Goal: Navigation & Orientation: Find specific page/section

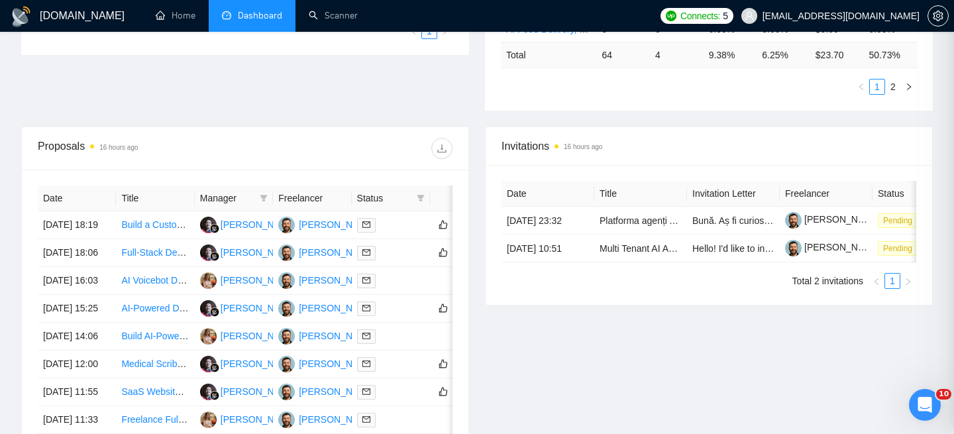
scroll to position [315, 0]
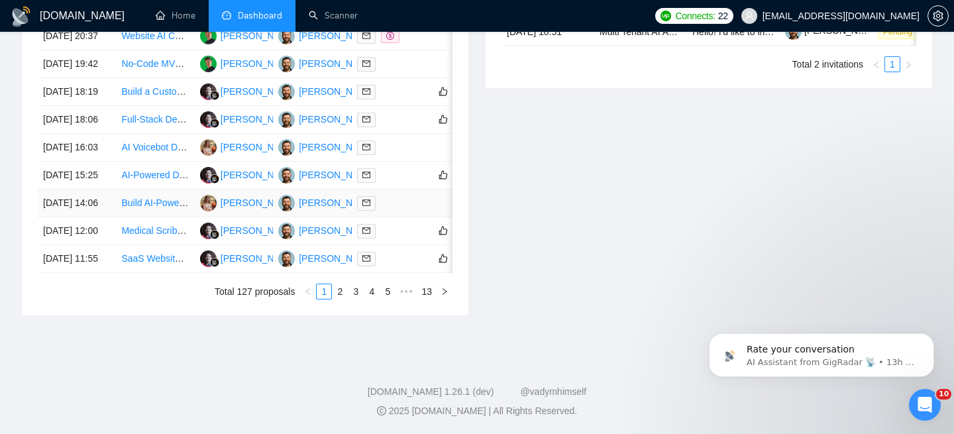
scroll to position [683, 0]
click at [333, 299] on link "2" at bounding box center [340, 291] width 15 height 15
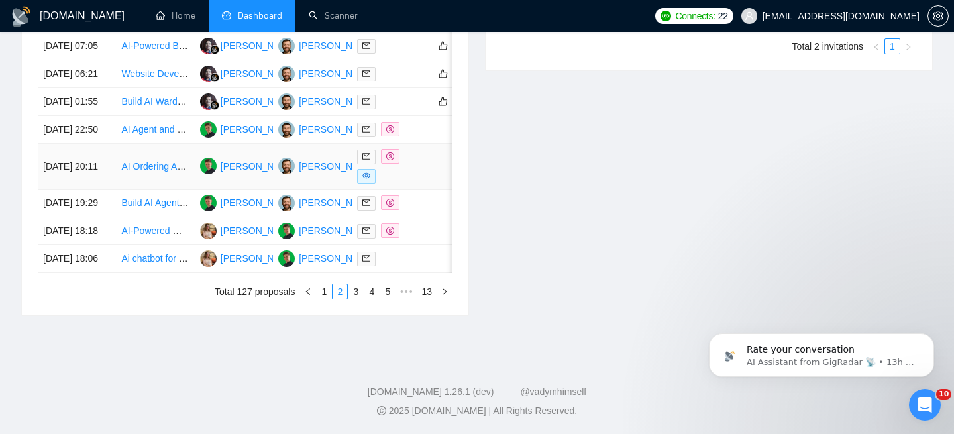
scroll to position [761, 0]
click at [360, 295] on link "3" at bounding box center [355, 291] width 15 height 15
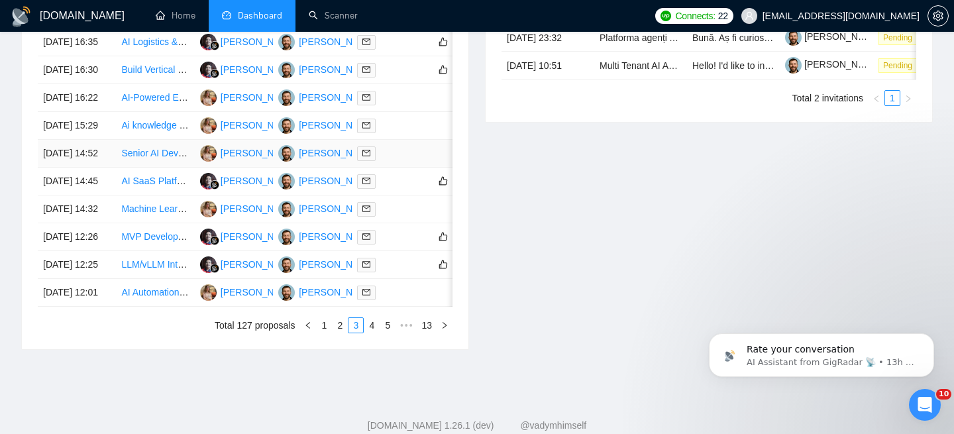
scroll to position [756, 0]
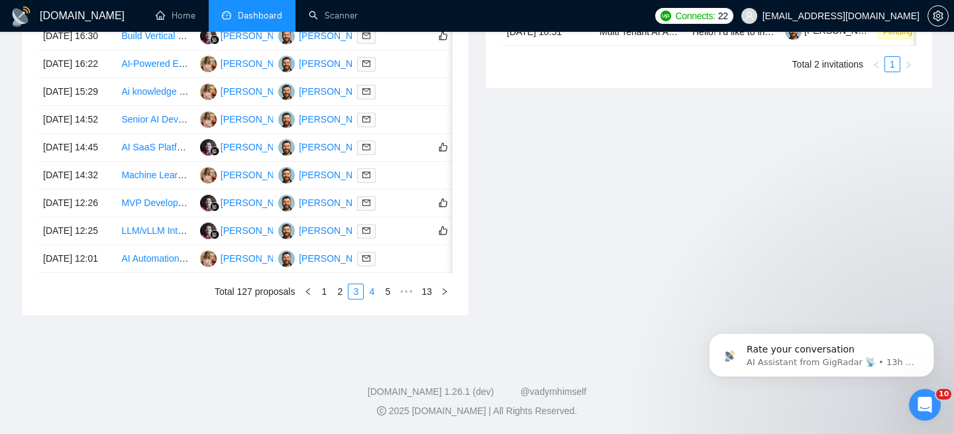
click at [369, 295] on link "4" at bounding box center [371, 291] width 15 height 15
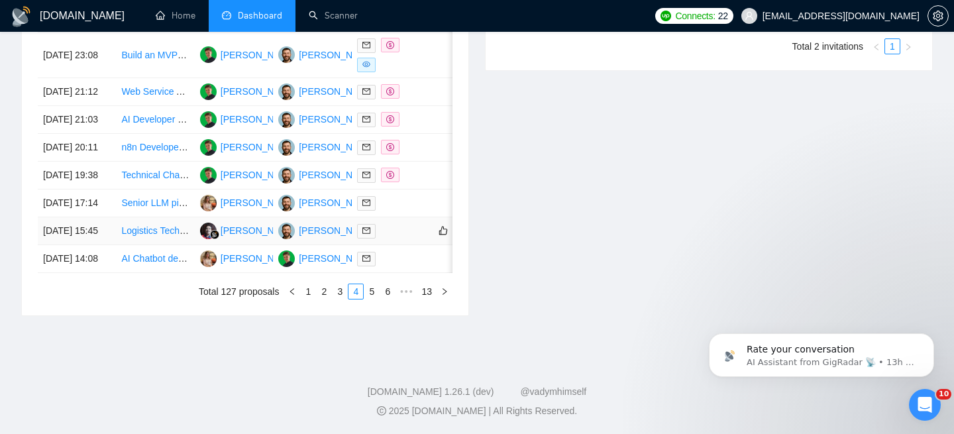
scroll to position [726, 0]
click at [368, 299] on link "5" at bounding box center [371, 291] width 15 height 15
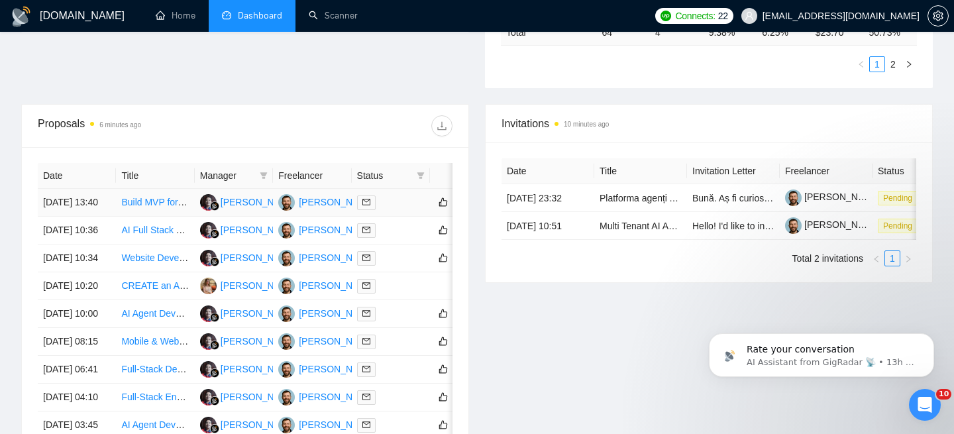
scroll to position [415, 0]
